Goal: Information Seeking & Learning: Learn about a topic

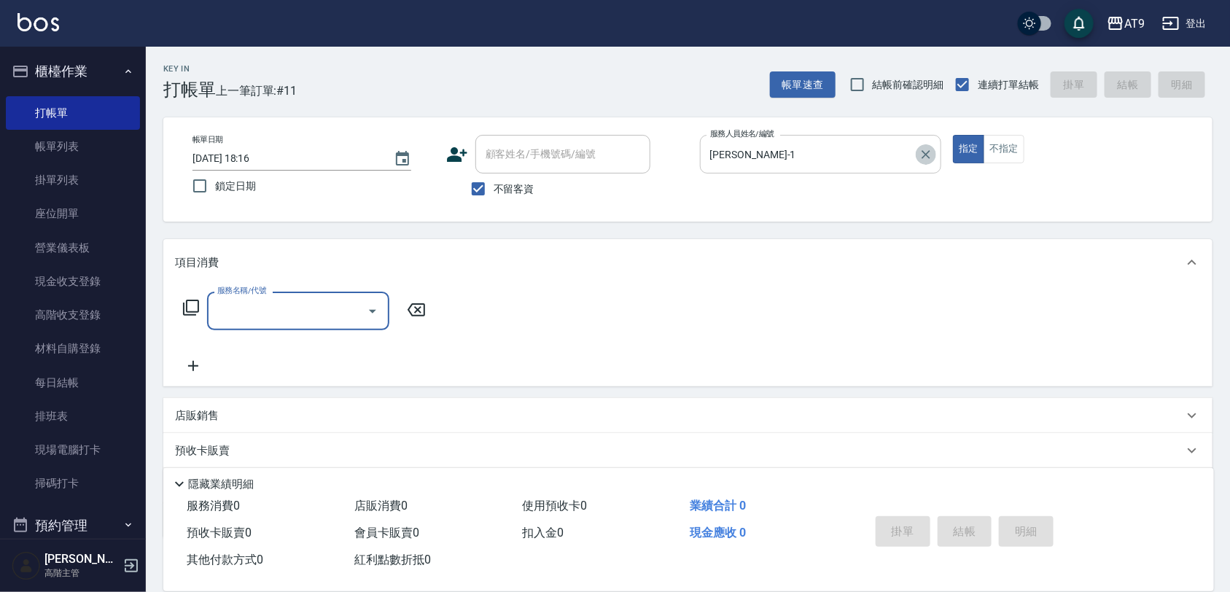
click at [927, 155] on icon "Clear" at bounding box center [926, 154] width 9 height 9
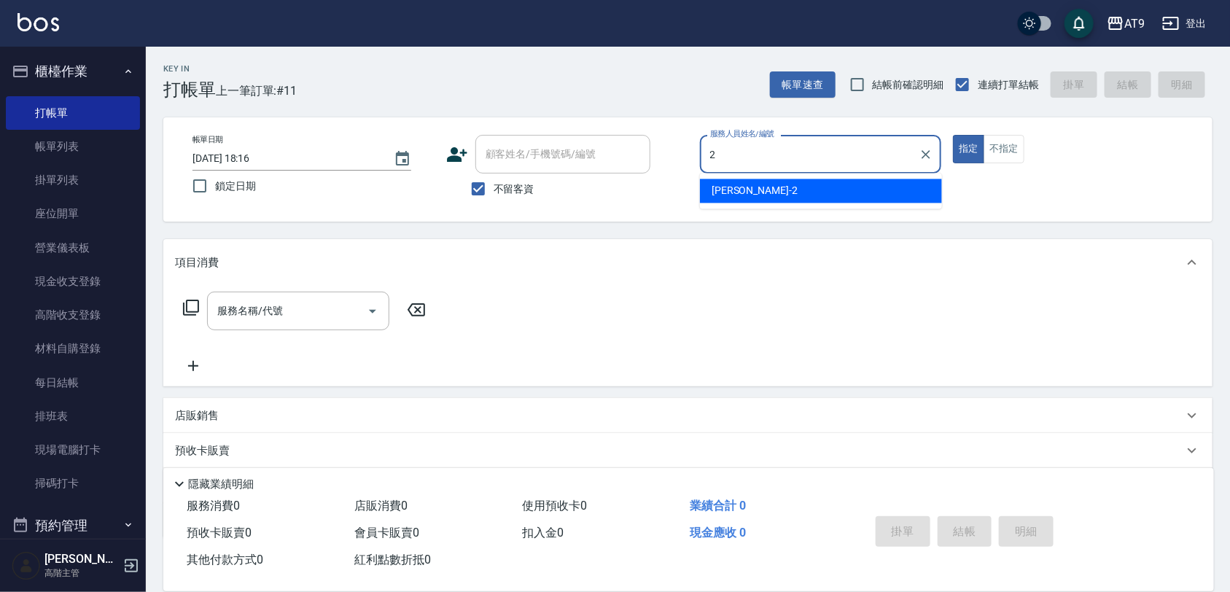
type input "[PERSON_NAME]-2"
type button "true"
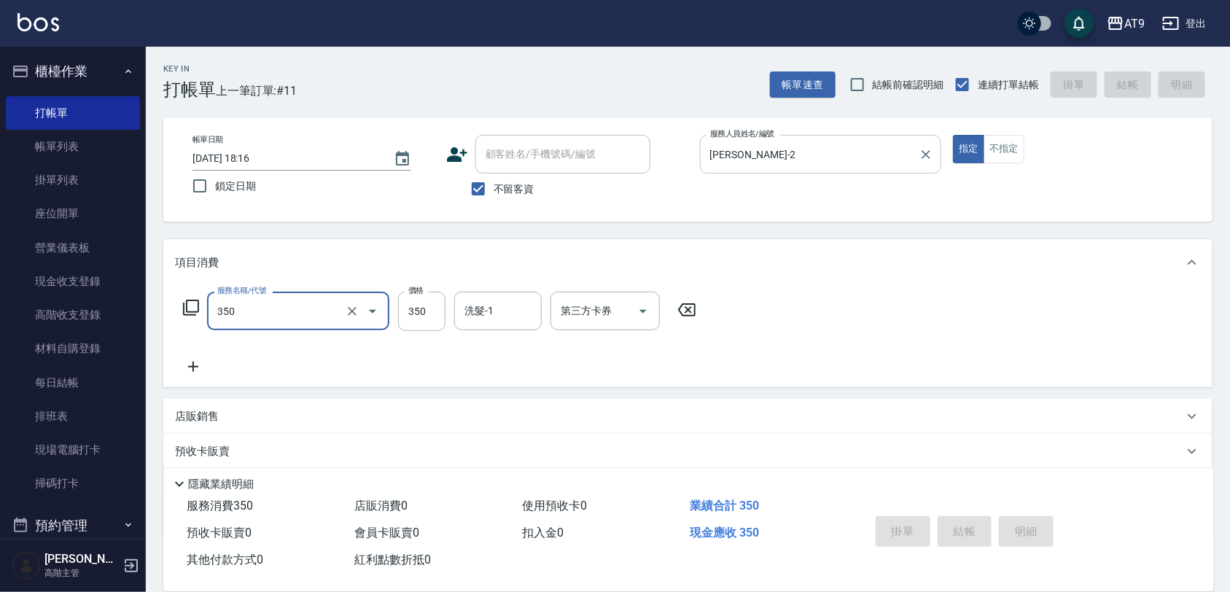
type input "350"
type input "[DATE] 19:30"
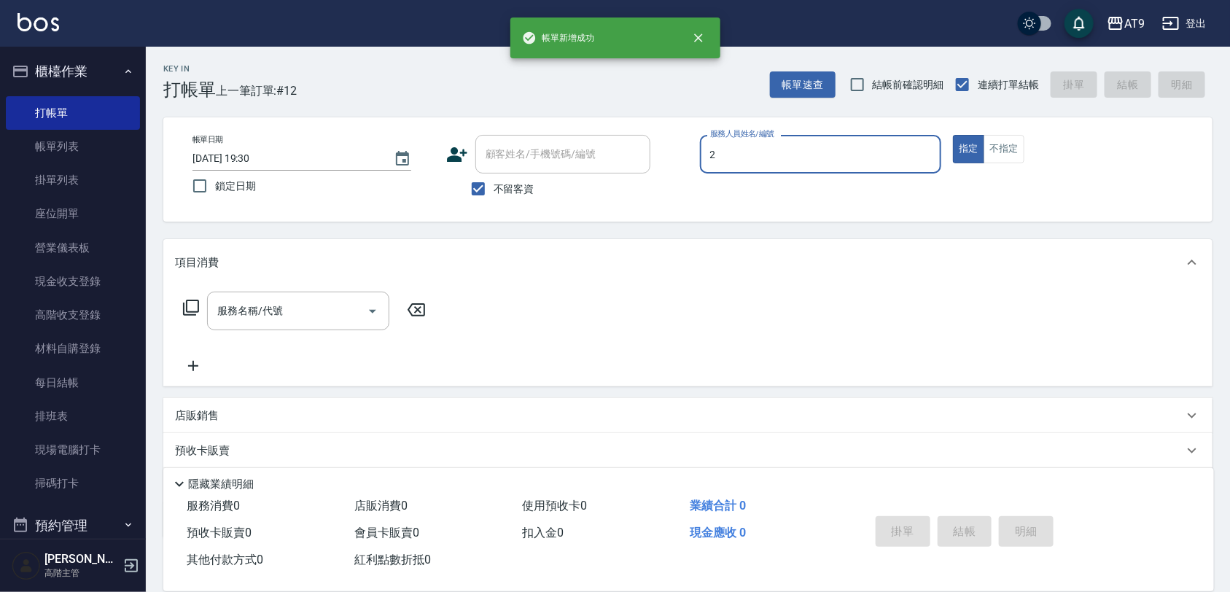
type input "[PERSON_NAME]-2"
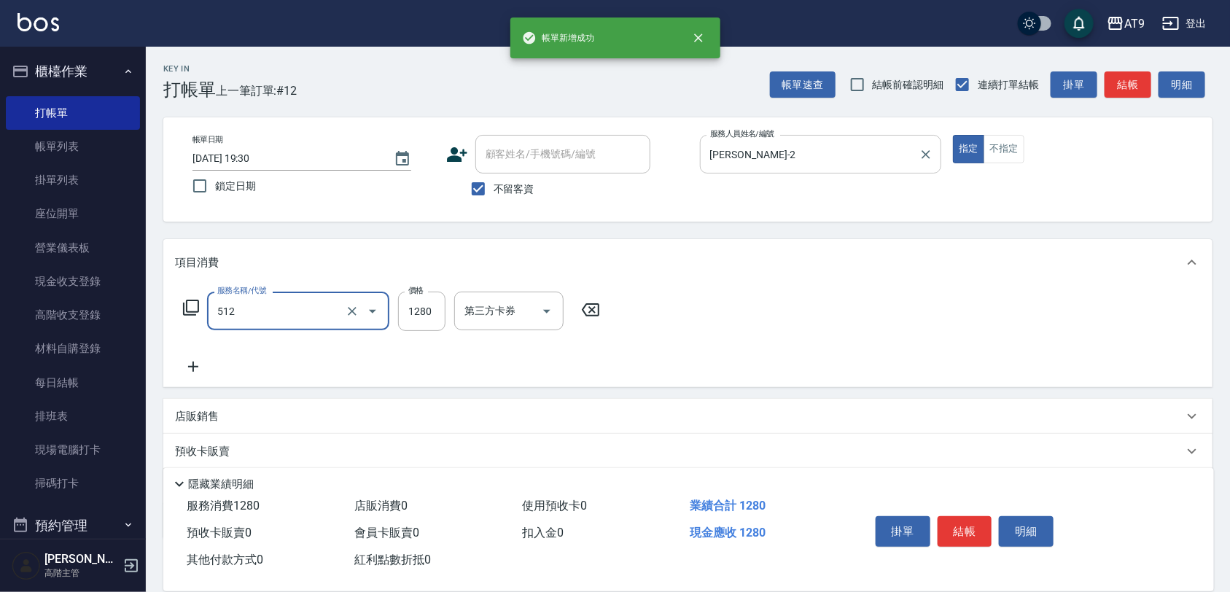
type input "染髮-3(512)"
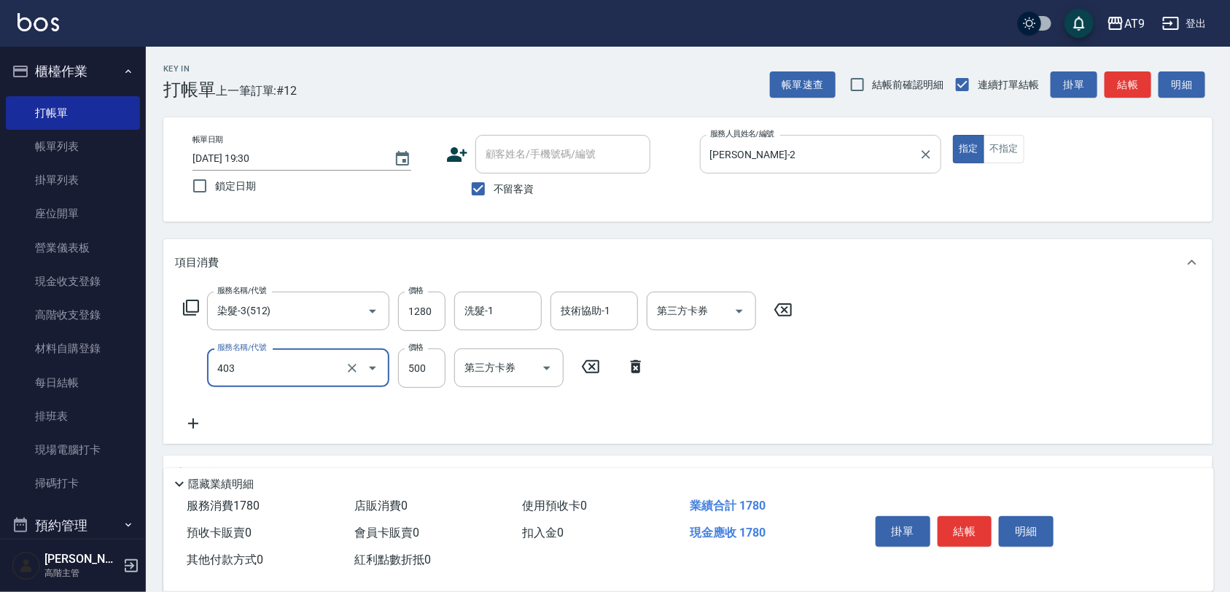
type input "天天護髮(403)"
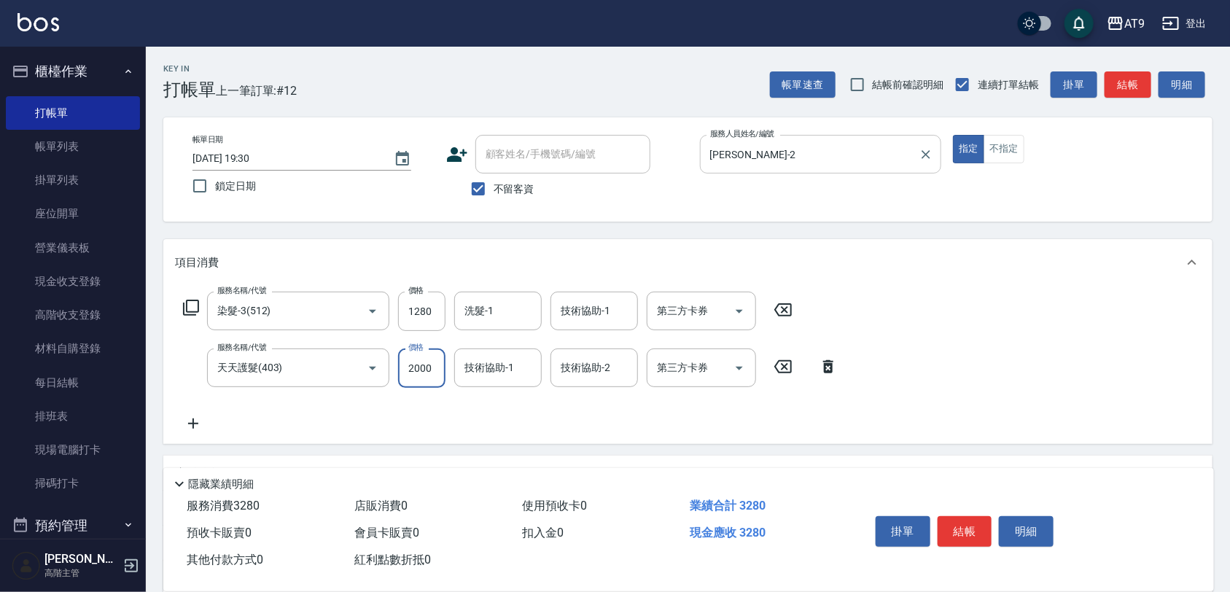
type input "2000"
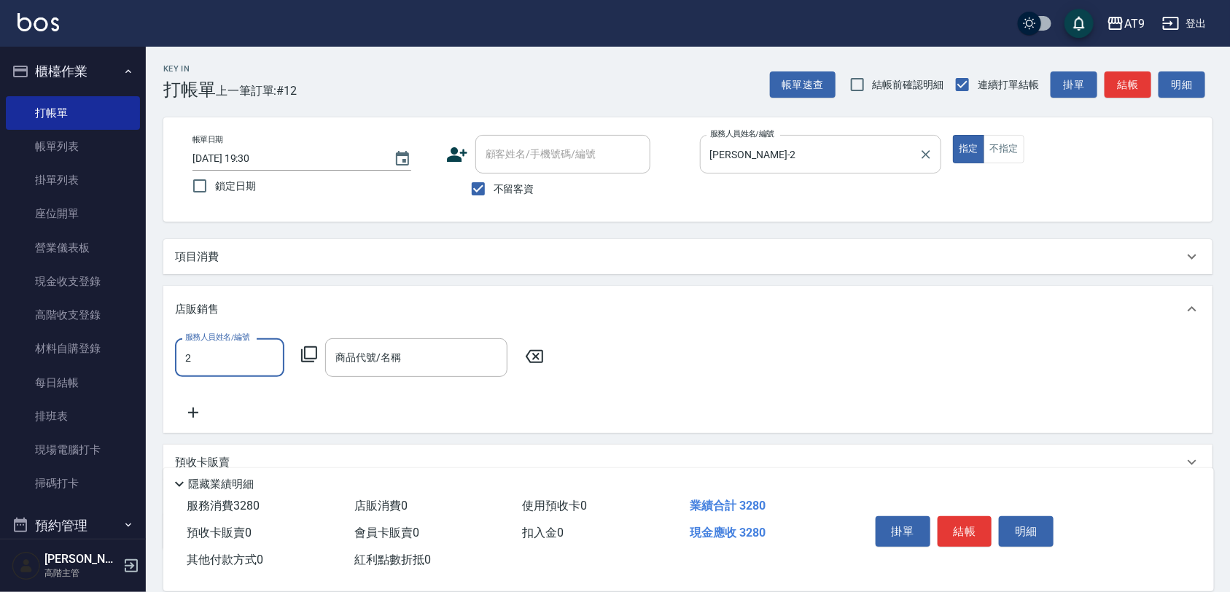
type input "[PERSON_NAME]-2"
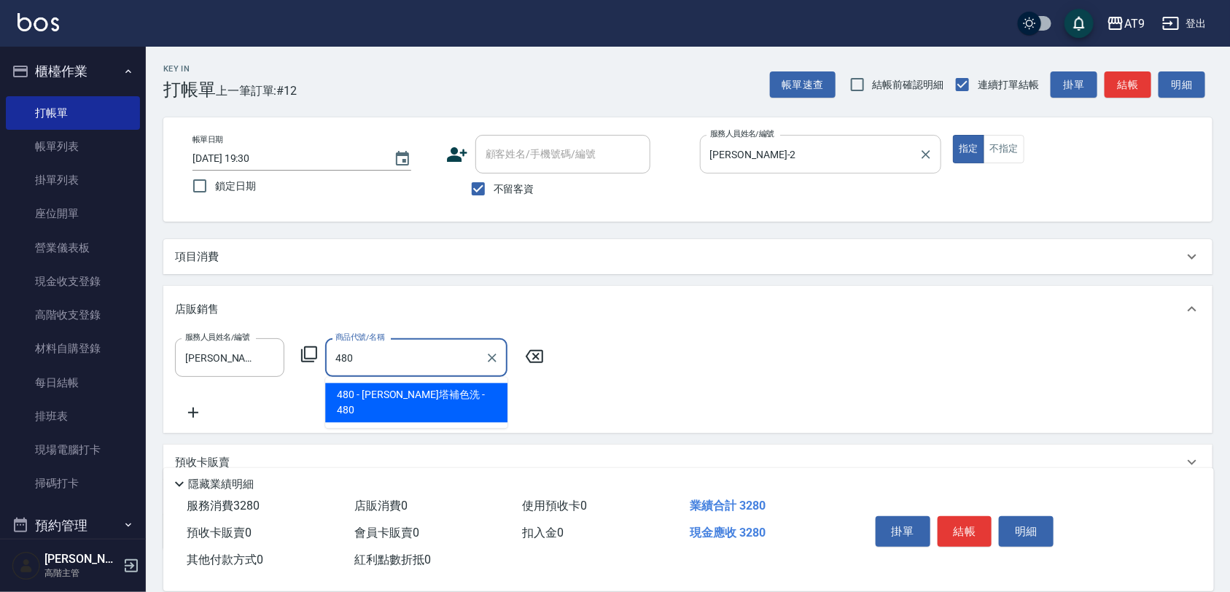
type input "[PERSON_NAME]塔補色洗"
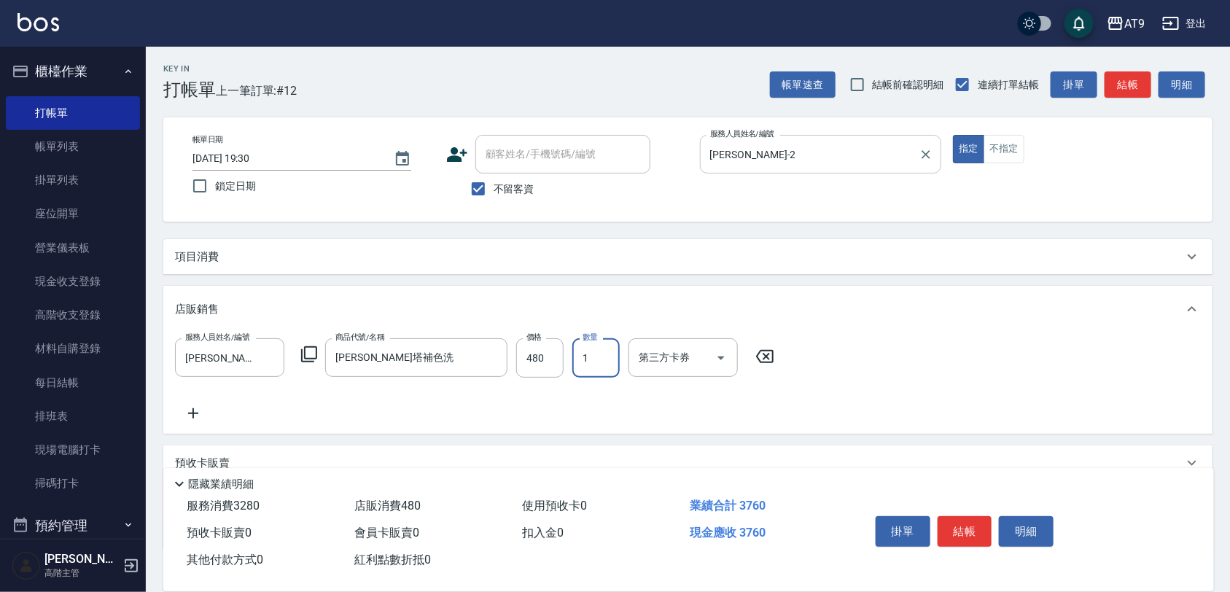
type input "2"
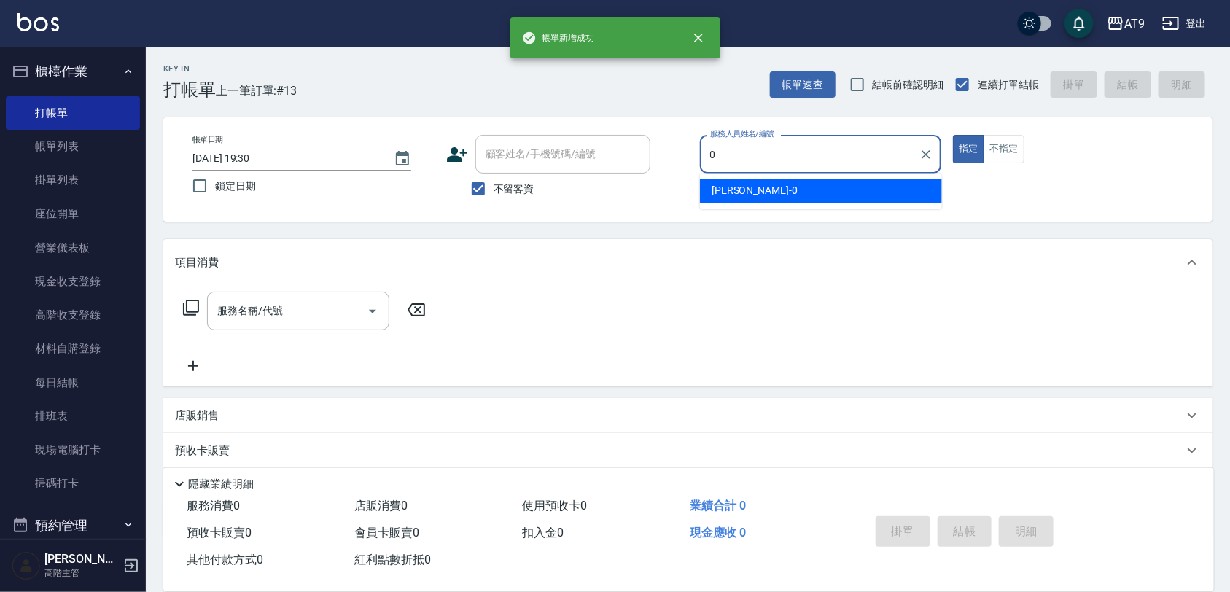
type input "[PERSON_NAME]-0"
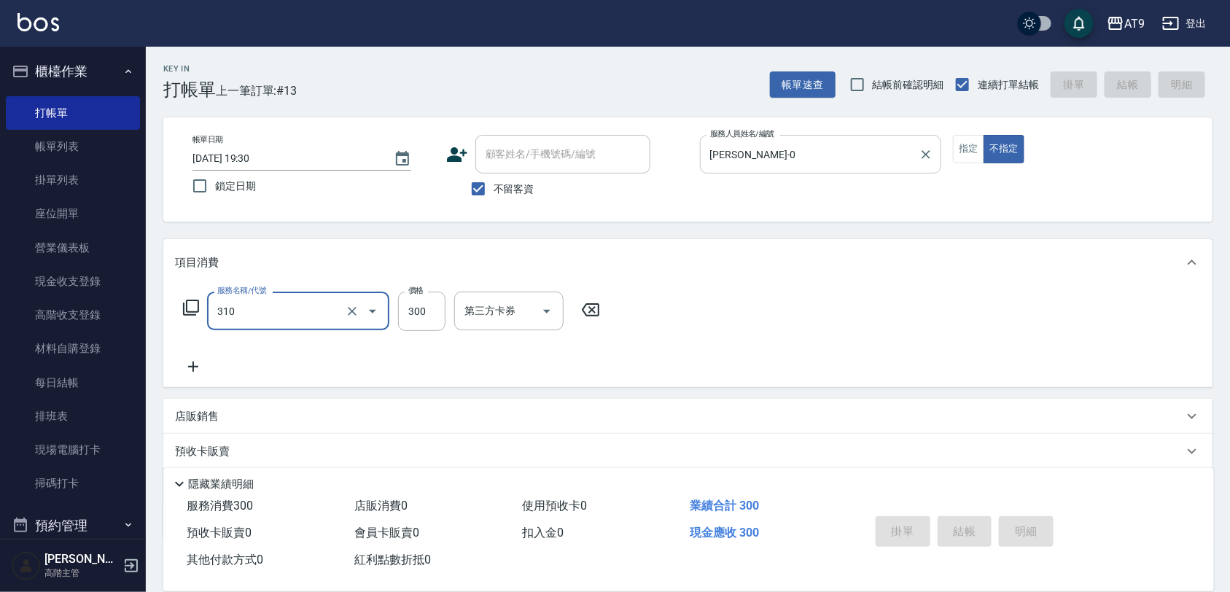
type input "310"
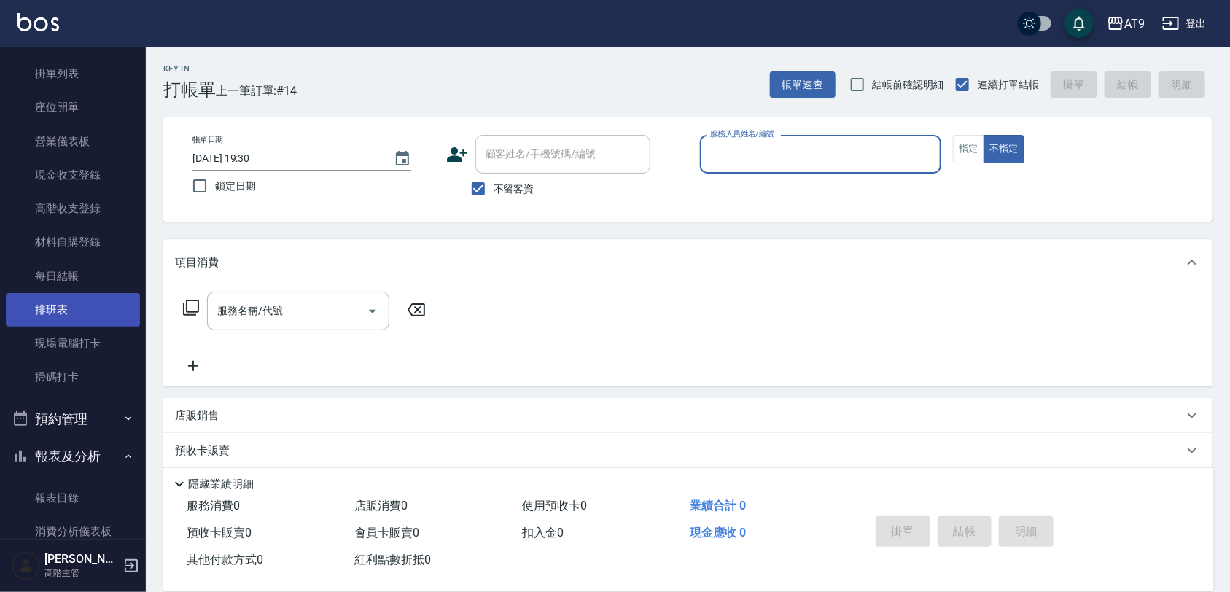
scroll to position [273, 0]
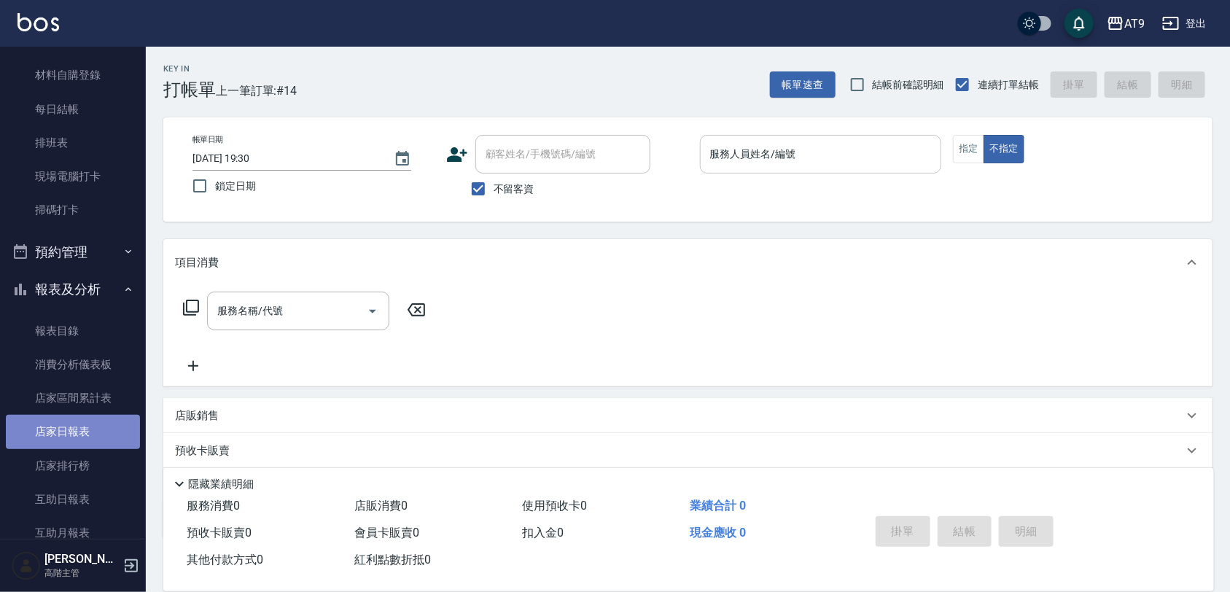
click at [104, 421] on link "店家日報表" at bounding box center [73, 432] width 134 height 34
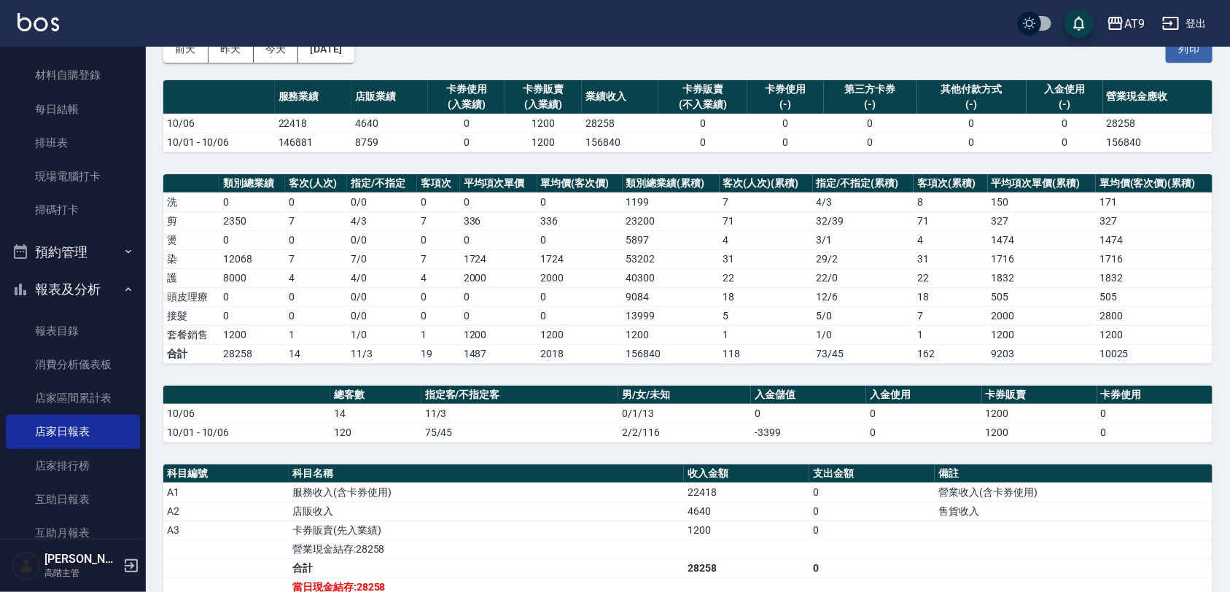
scroll to position [182, 0]
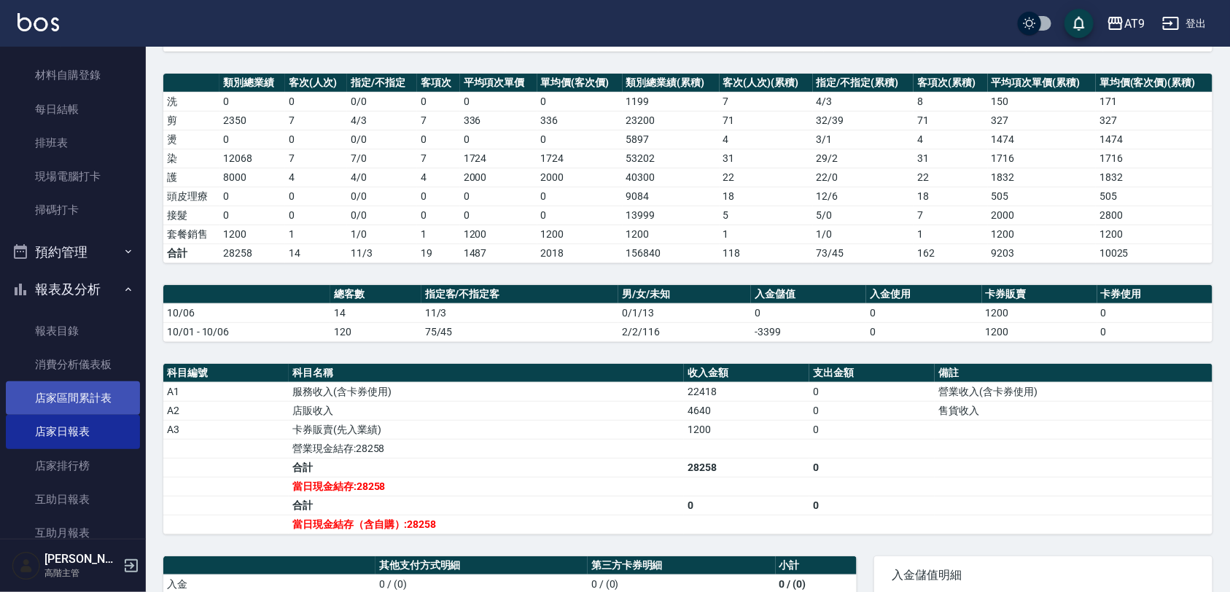
click at [88, 392] on link "店家區間累計表" at bounding box center [73, 398] width 134 height 34
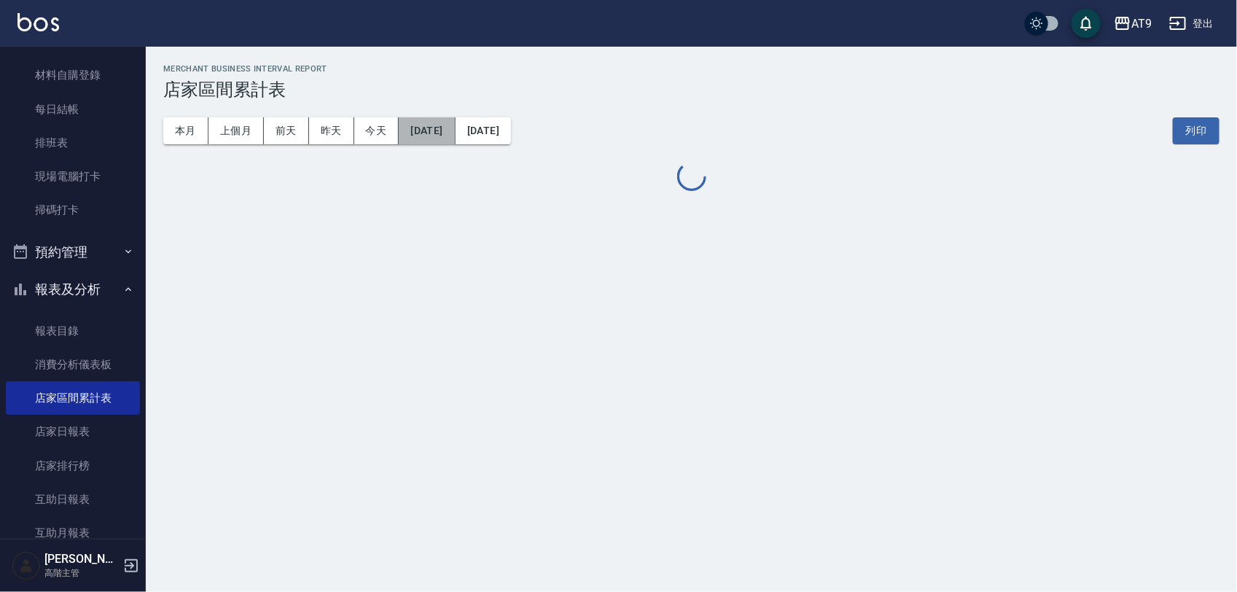
click at [438, 128] on button "[DATE]" at bounding box center [427, 130] width 56 height 27
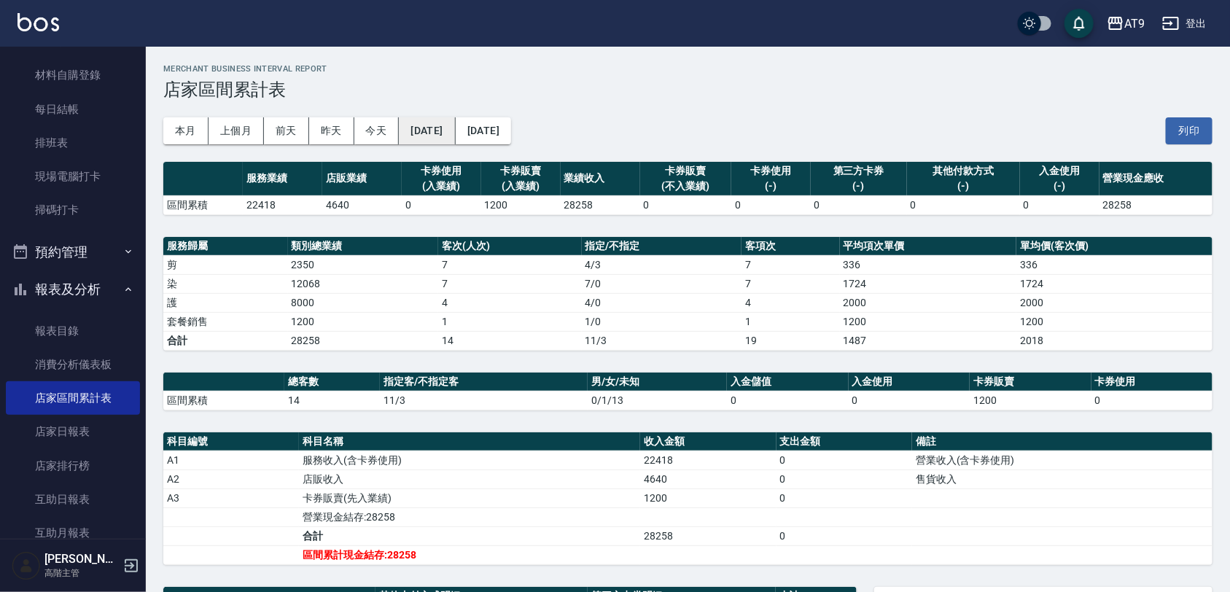
click at [440, 133] on button "[DATE]" at bounding box center [427, 130] width 56 height 27
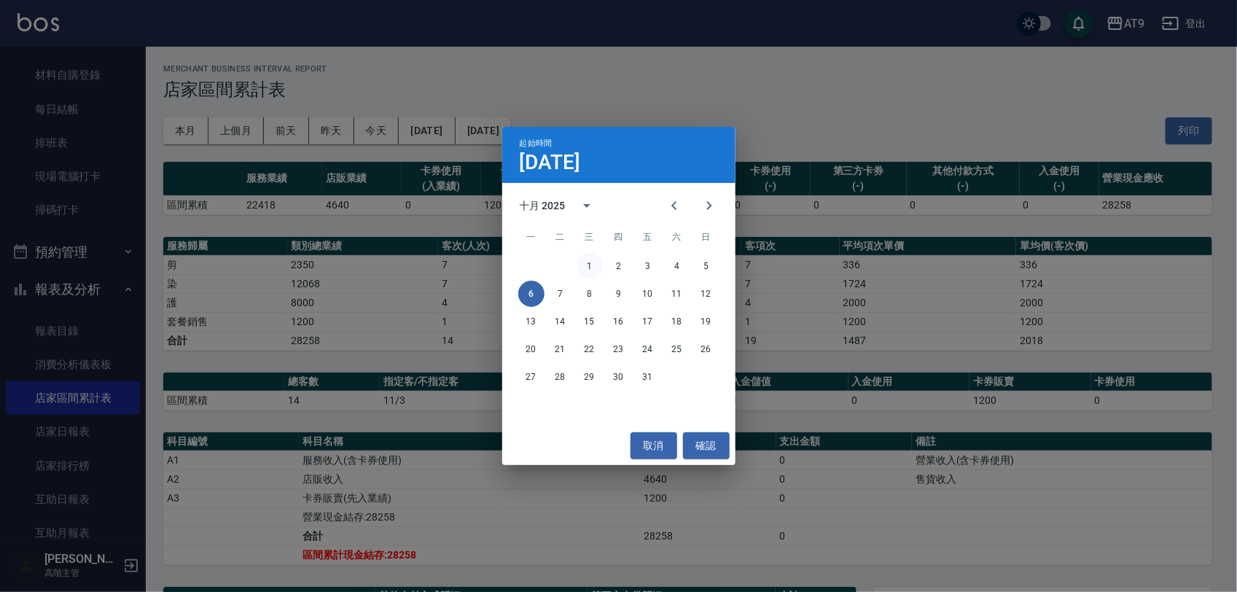
click at [587, 268] on button "1" at bounding box center [590, 266] width 26 height 26
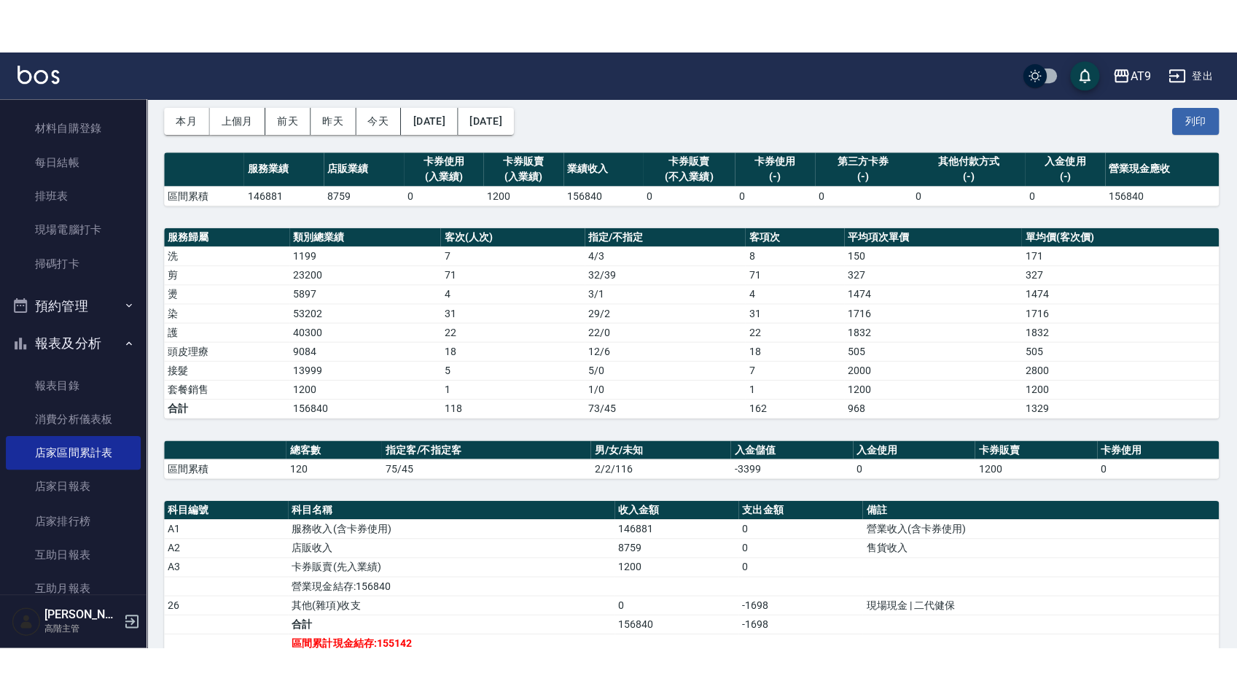
scroll to position [182, 0]
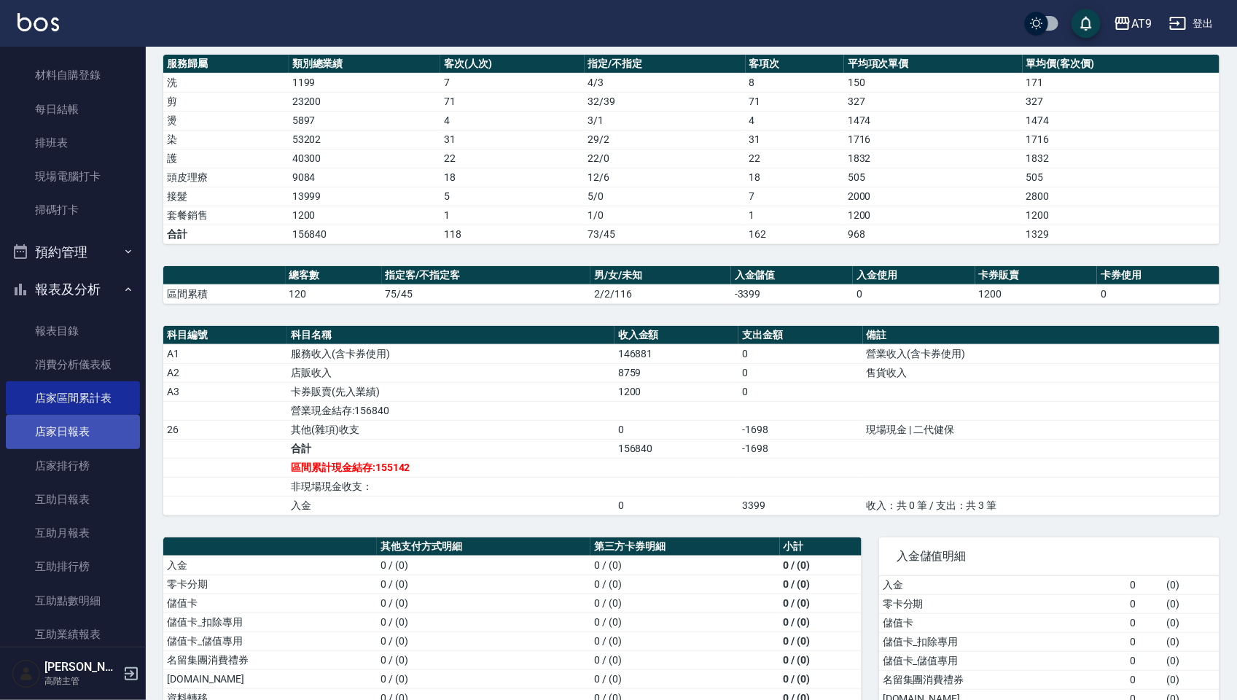
click at [63, 421] on link "店家日報表" at bounding box center [73, 432] width 134 height 34
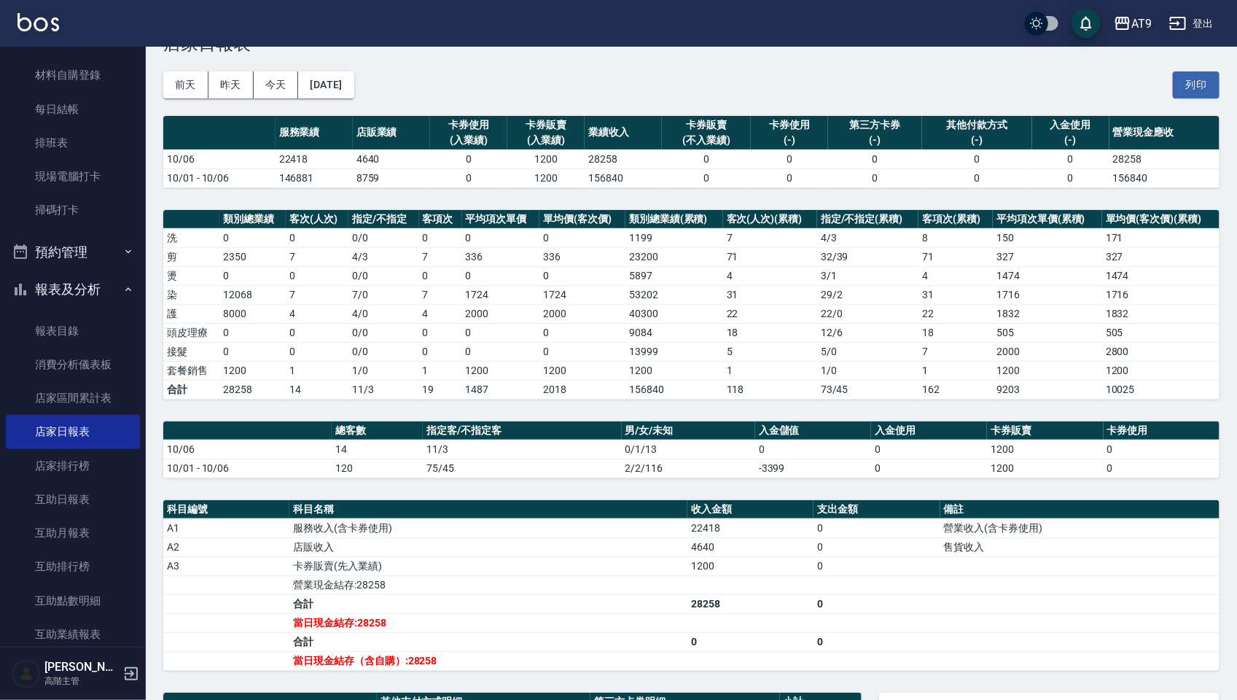
scroll to position [66, 0]
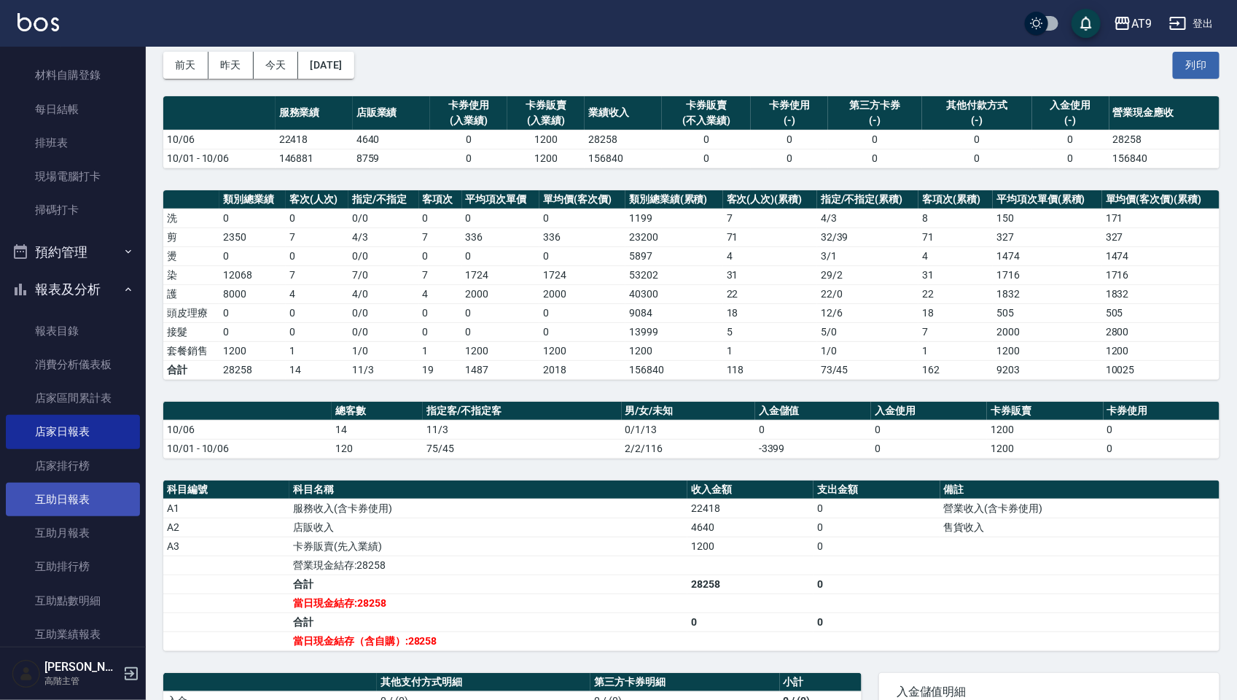
click at [89, 507] on link "互助日報表" at bounding box center [73, 500] width 134 height 34
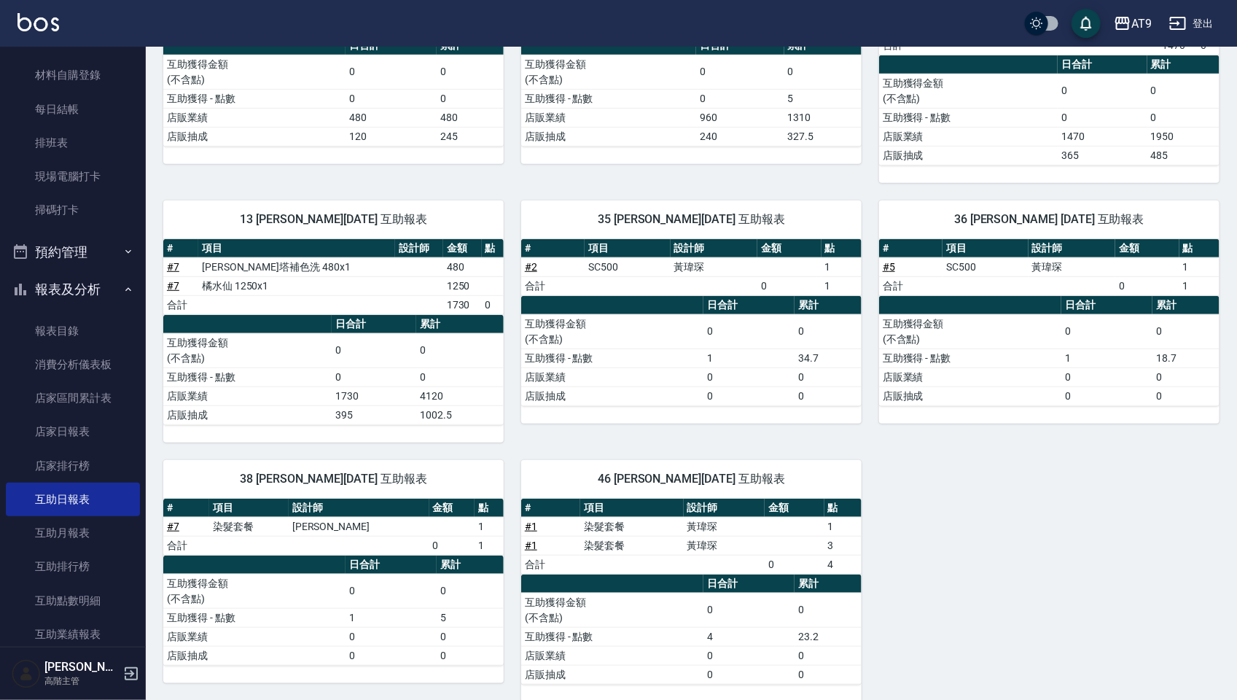
scroll to position [297, 0]
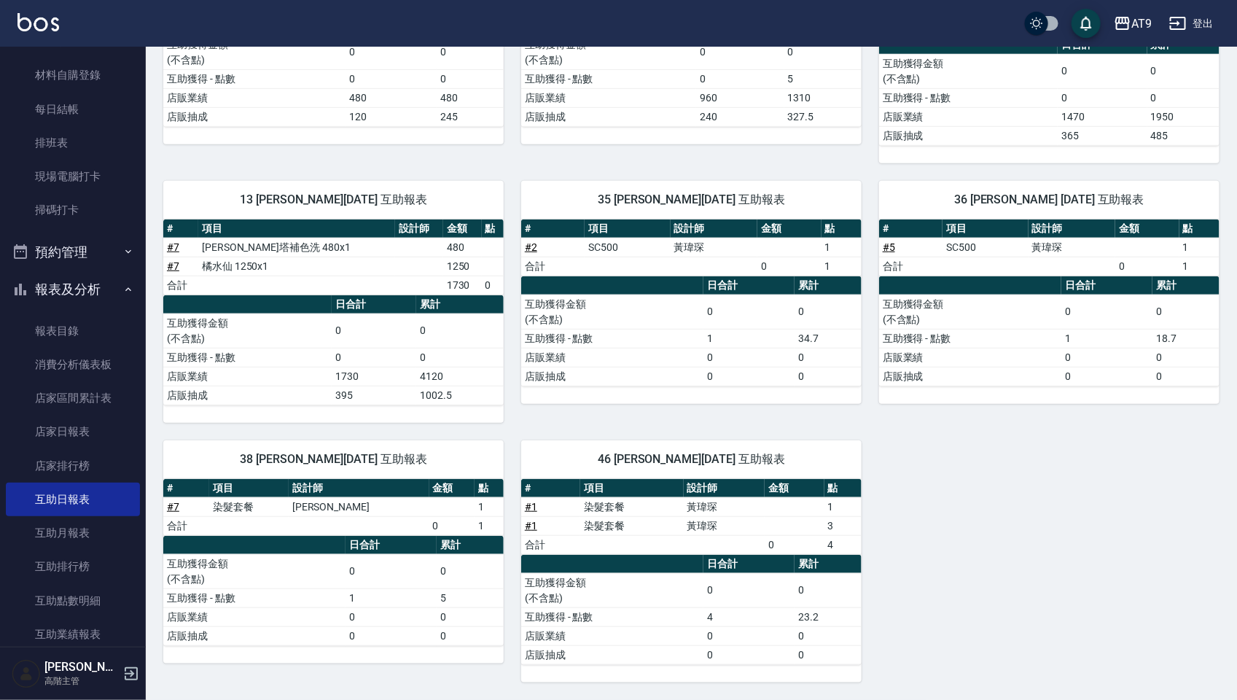
drag, startPoint x: 1232, startPoint y: 334, endPoint x: 1236, endPoint y: 303, distance: 31.6
click at [1229, 303] on div "AT9 [DATE] 互助日報表 列印時間： [DATE][PHONE_NUMBER]:38 Decrease Daily Report 互助日報表 [DAT…" at bounding box center [692, 226] width 1092 height 947
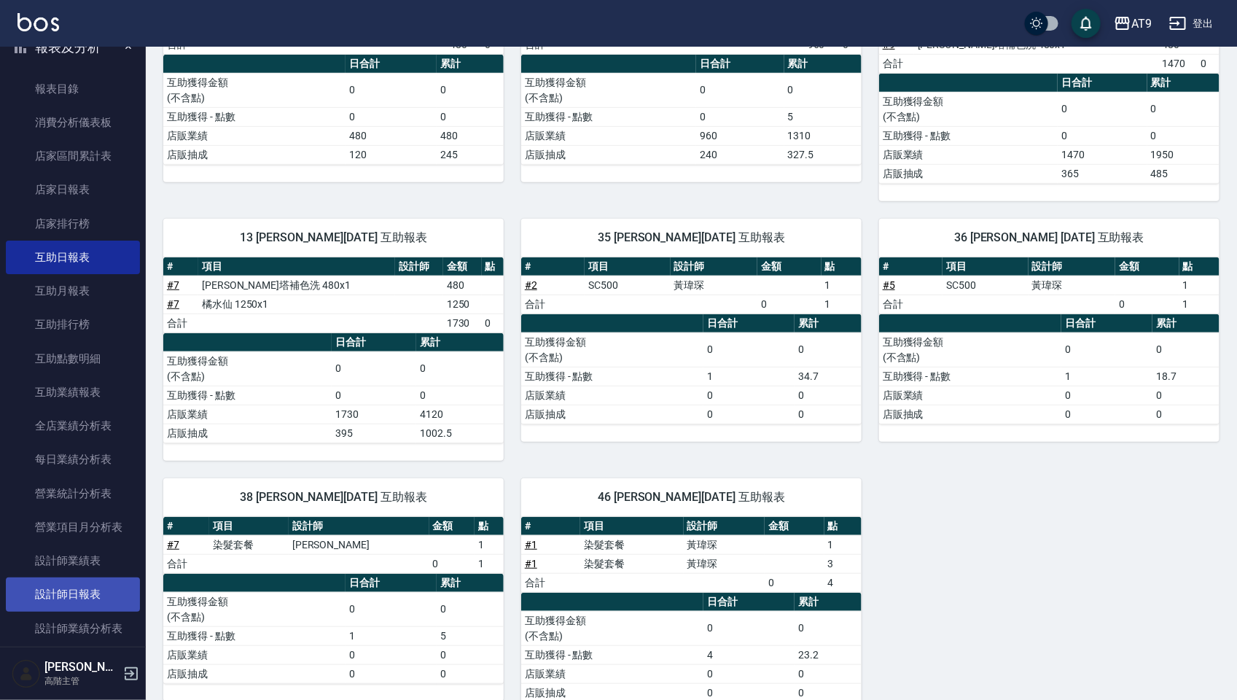
scroll to position [547, 0]
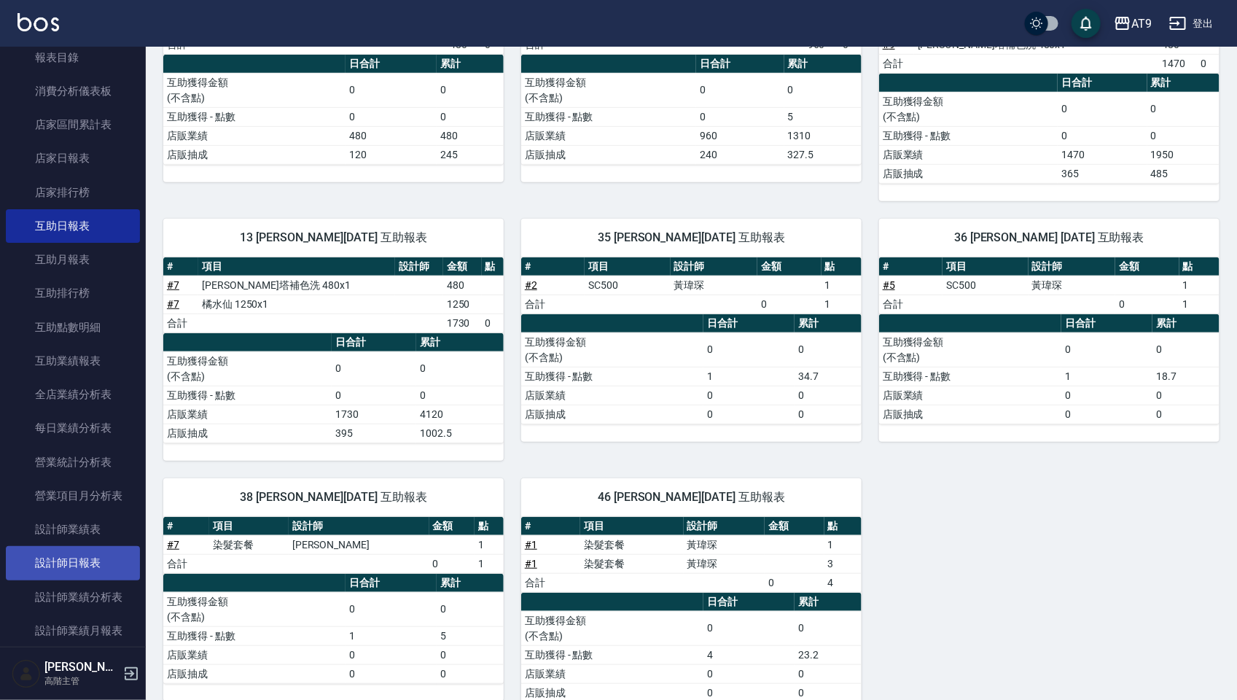
click at [98, 562] on link "設計師日報表" at bounding box center [73, 563] width 134 height 34
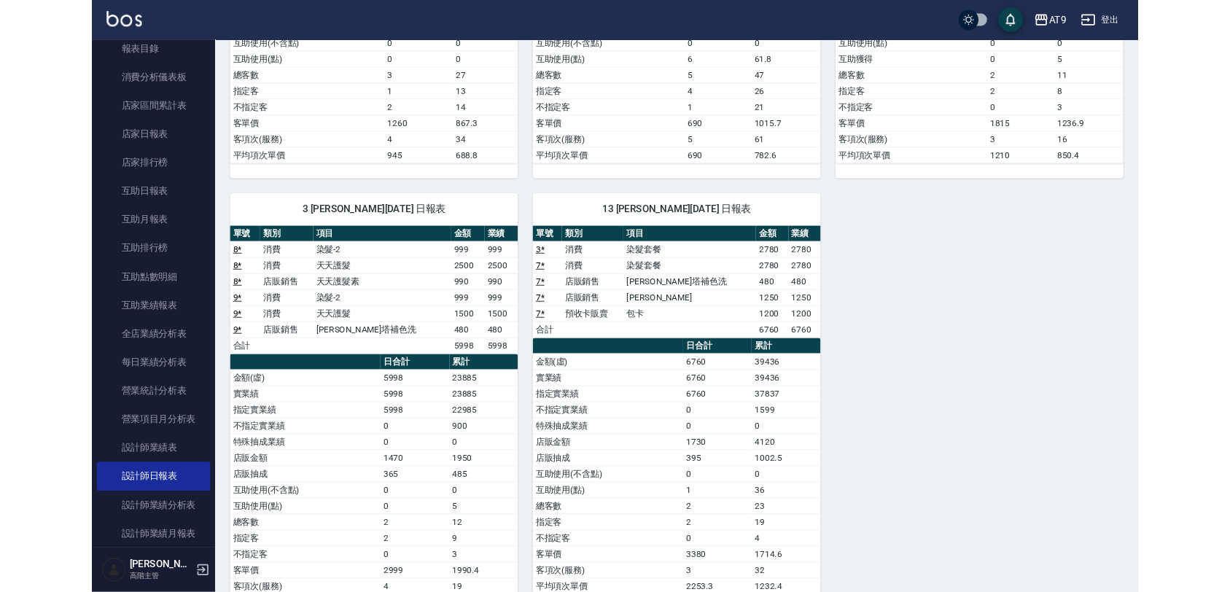
scroll to position [507, 0]
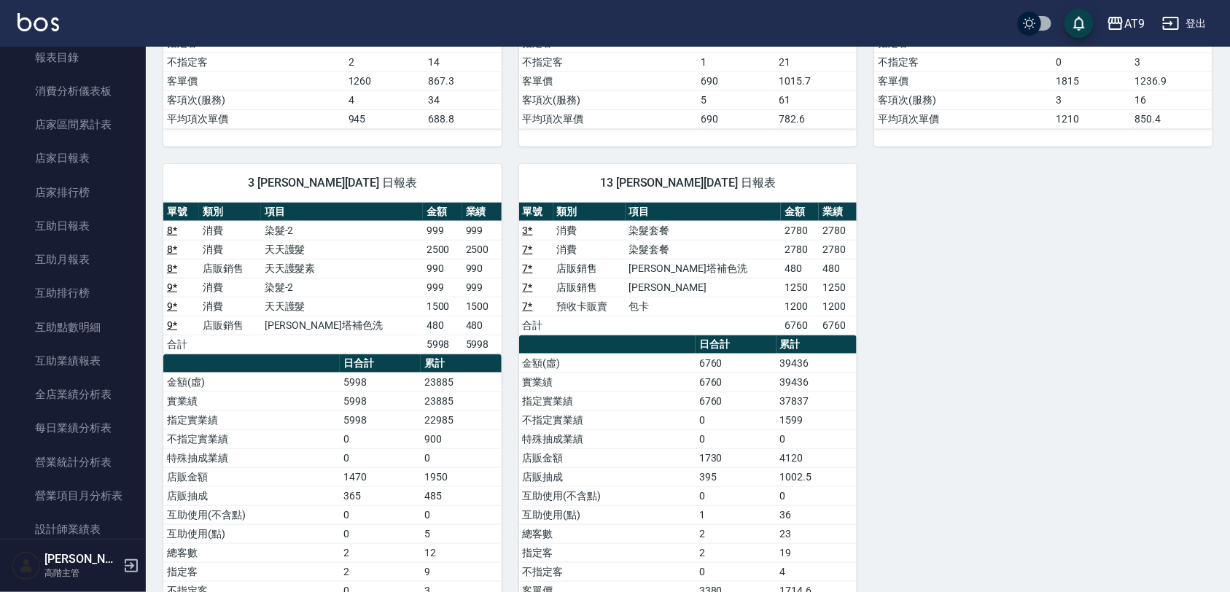
click at [640, 512] on td "互助使用(點)" at bounding box center [607, 514] width 176 height 19
click at [1200, 29] on button "登出" at bounding box center [1184, 23] width 56 height 27
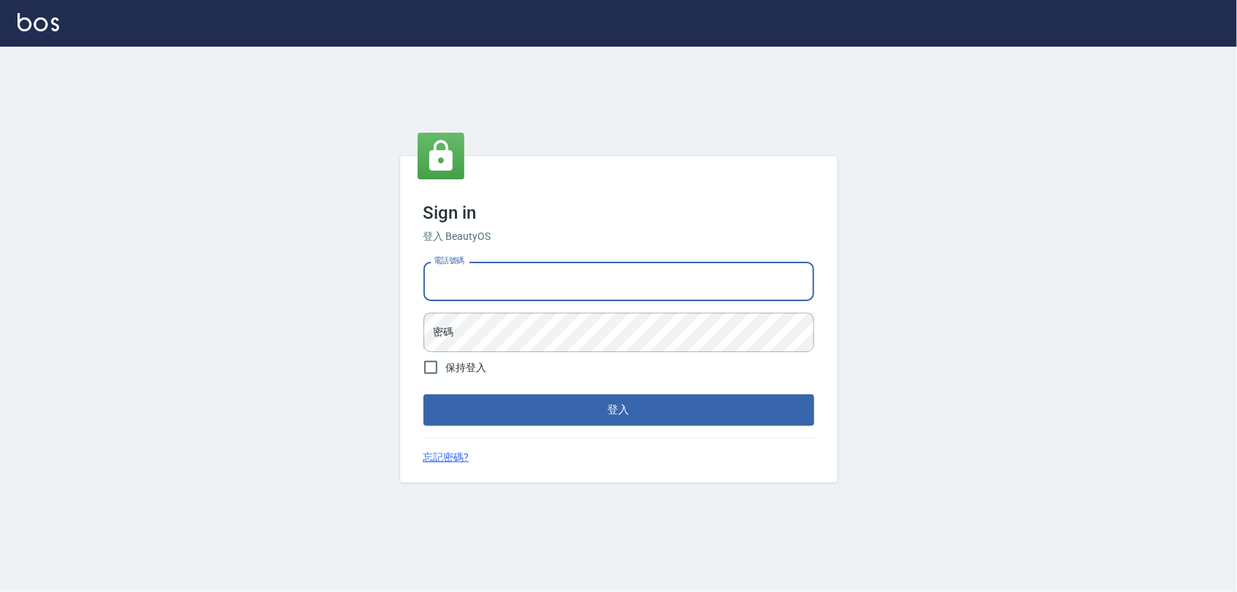
type input "0975151920"
click at [523, 365] on form "電話號碼 [PHONE_NUMBER] 電話號碼 密碼 密碼 保持登入 登入" at bounding box center [619, 340] width 391 height 169
